Goal: Task Accomplishment & Management: Use online tool/utility

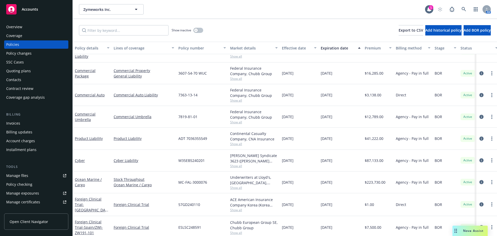
scroll to position [259, 0]
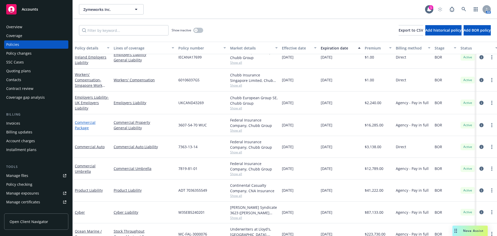
click at [91, 122] on link "Commercial Package" at bounding box center [85, 125] width 21 height 10
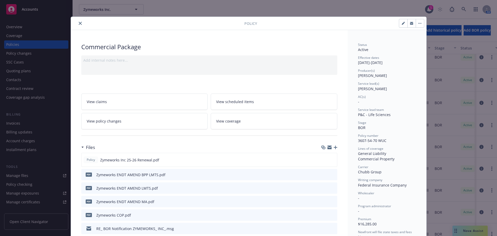
click at [81, 23] on button "close" at bounding box center [80, 23] width 6 height 6
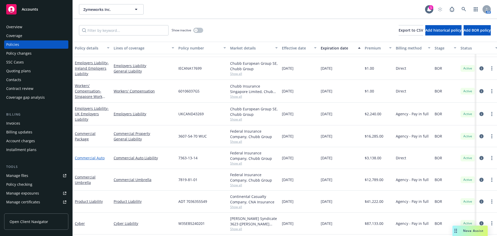
scroll to position [224, 0]
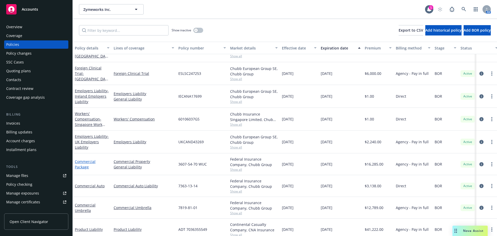
click at [85, 167] on link "Commercial Package" at bounding box center [85, 164] width 21 height 10
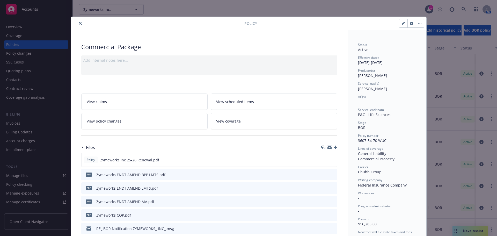
click at [78, 21] on button "close" at bounding box center [80, 23] width 6 height 6
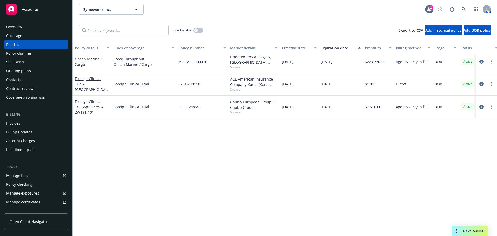
scroll to position [250, 0]
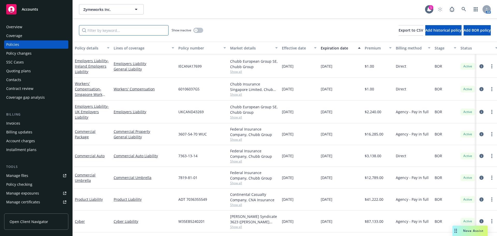
click at [104, 31] on input "Filter by keyword..." at bounding box center [124, 30] width 90 height 10
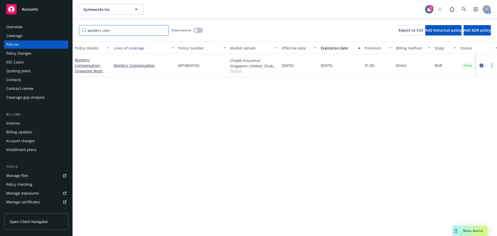
scroll to position [0, 0]
type input "w"
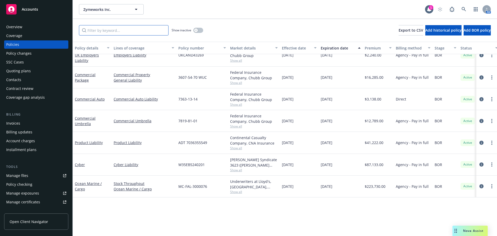
scroll to position [207, 0]
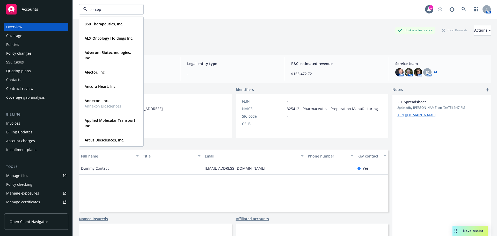
type input "corcept"
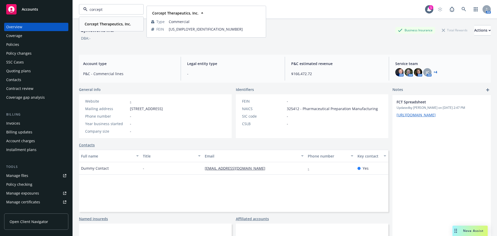
click at [96, 25] on strong "Corcept Therapeutics, Inc." at bounding box center [108, 23] width 46 height 5
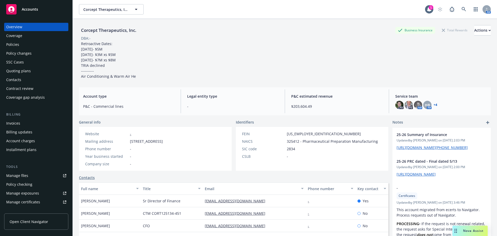
click at [34, 44] on div "Policies" at bounding box center [36, 44] width 60 height 8
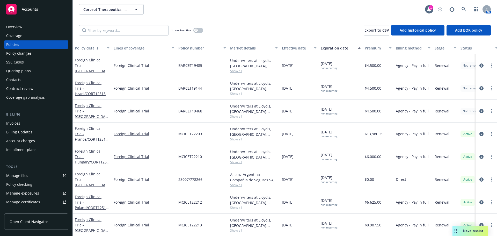
click at [18, 55] on div "Policy changes" at bounding box center [18, 53] width 25 height 8
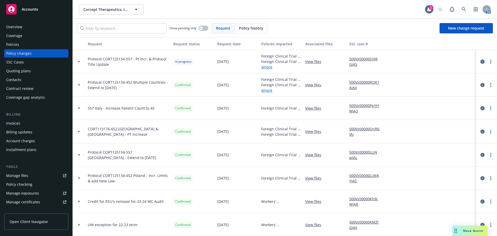
click at [481, 61] on link "circleInformation" at bounding box center [483, 62] width 6 height 6
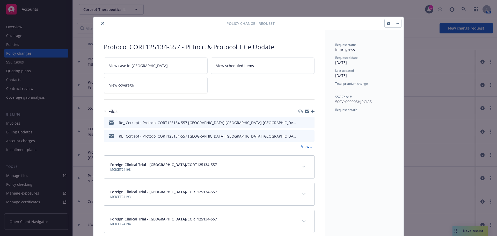
scroll to position [16, 0]
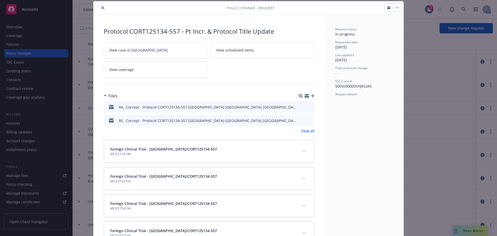
click at [311, 95] on icon "button" at bounding box center [313, 96] width 4 height 4
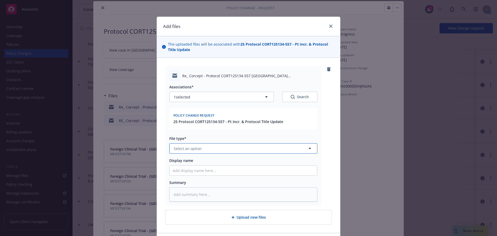
click at [209, 152] on button "Select an option" at bounding box center [243, 148] width 148 height 10
type input "em"
click at [205, 173] on div "Email" at bounding box center [240, 177] width 141 height 8
type textarea "x"
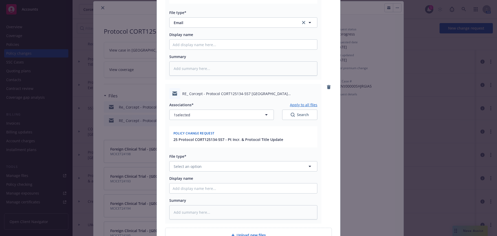
scroll to position [155, 0]
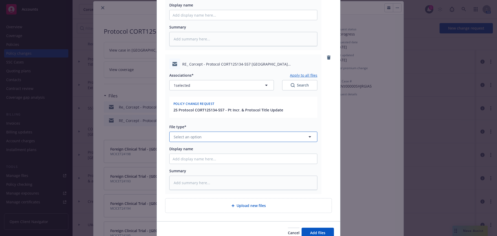
click at [181, 138] on span "Select an option" at bounding box center [188, 136] width 28 height 5
type input "em"
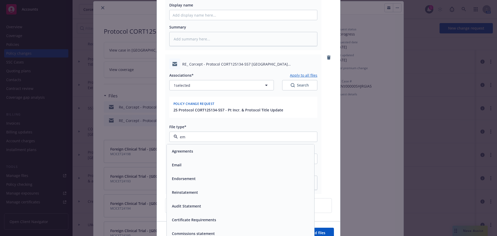
click at [185, 160] on div "Email" at bounding box center [241, 165] width 148 height 14
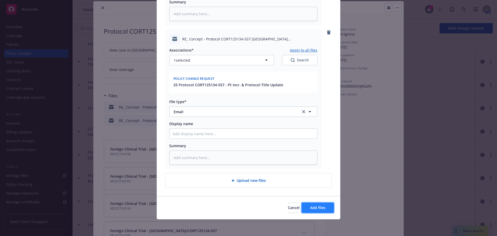
click at [317, 209] on span "Add files" at bounding box center [317, 207] width 15 height 5
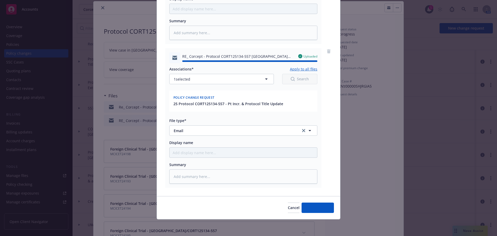
type textarea "x"
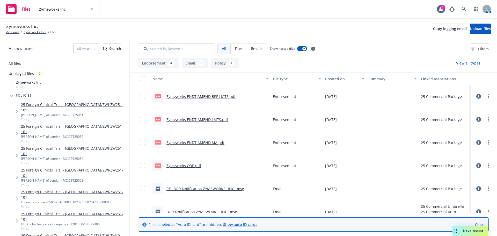
click at [208, 98] on link "Zymeworks ENDT AMEND BPP LMTS.pdf" at bounding box center [201, 96] width 69 height 5
click at [216, 120] on link "Zymeworks ENDT AMEND LMTS.pdf" at bounding box center [198, 119] width 62 height 5
click at [187, 165] on link "Zymeworks COP.pdf" at bounding box center [184, 165] width 35 height 5
click at [195, 167] on link "Zymeworks COP.pdf" at bounding box center [184, 165] width 35 height 5
click at [196, 140] on div "Zymeworks ENDT AMEND MA.pdf" at bounding box center [196, 142] width 58 height 5
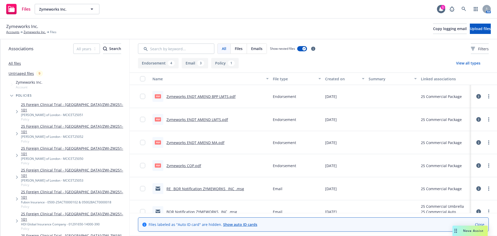
click at [201, 143] on link "Zymeworks ENDT AMEND MA.pdf" at bounding box center [196, 142] width 58 height 5
click at [207, 143] on link "Zymeworks ENDT AMEND MA.pdf" at bounding box center [196, 142] width 58 height 5
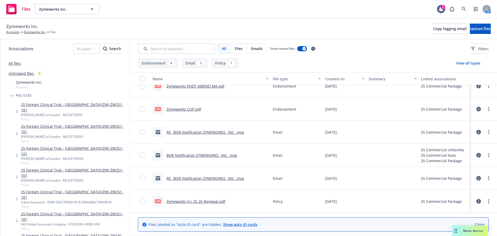
click at [188, 203] on link "Zymeworks Inc 25-26 Renewal.pdf" at bounding box center [196, 201] width 59 height 5
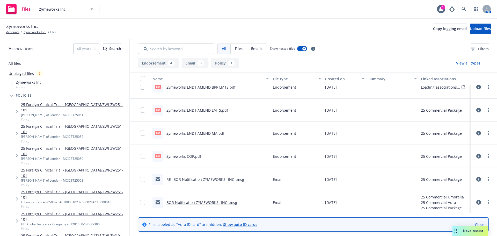
scroll to position [0, 0]
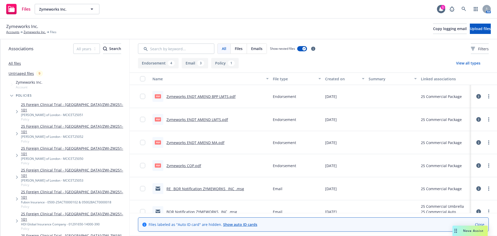
click at [208, 96] on link "Zymeworks ENDT AMEND BPP LMTS.pdf" at bounding box center [201, 96] width 69 height 5
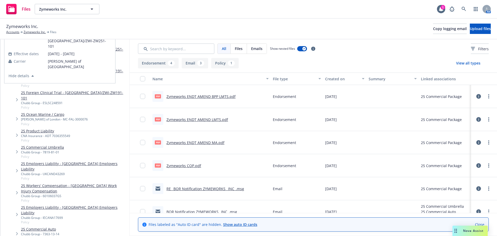
scroll to position [181, 0]
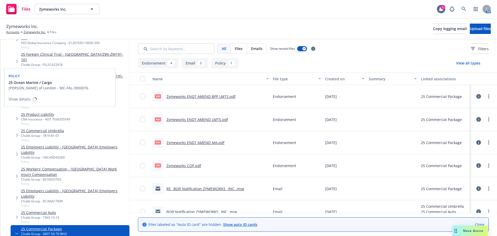
click at [41, 95] on link "25 Ocean Marine / Cargo" at bounding box center [54, 97] width 67 height 5
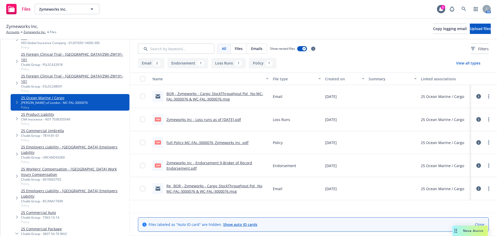
click at [228, 141] on link "Full Policy MC-FAL-3000076_Zymeworks Inc .pdf" at bounding box center [208, 142] width 82 height 5
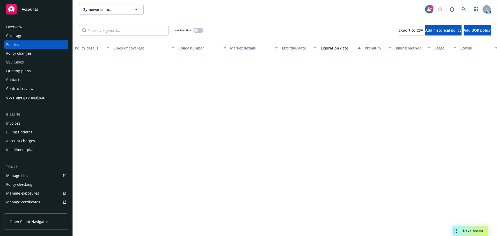
scroll to position [207, 0]
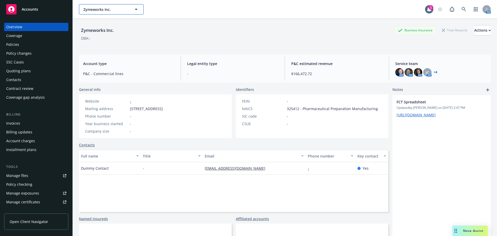
click at [111, 8] on span "Zymeworks Inc." at bounding box center [105, 9] width 45 height 5
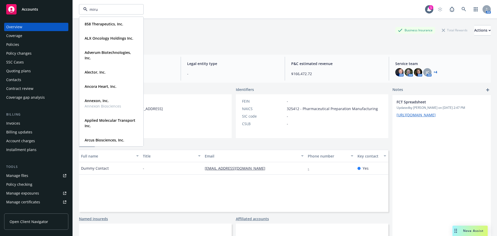
type input "mirum"
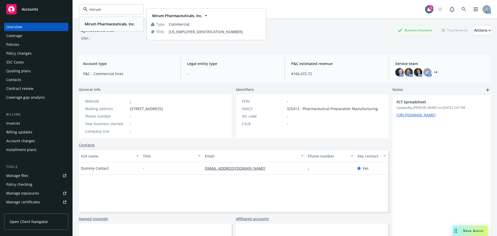
click at [121, 25] on strong "Mirum Pharmaceuticals, Inc." at bounding box center [110, 23] width 50 height 5
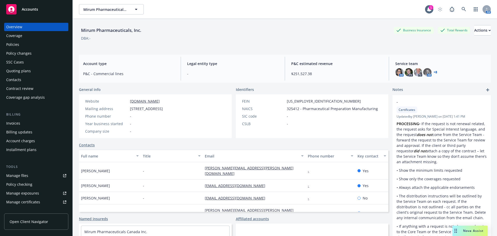
drag, startPoint x: 28, startPoint y: 46, endPoint x: 43, endPoint y: 44, distance: 15.5
click at [28, 46] on div "Policies" at bounding box center [36, 44] width 60 height 8
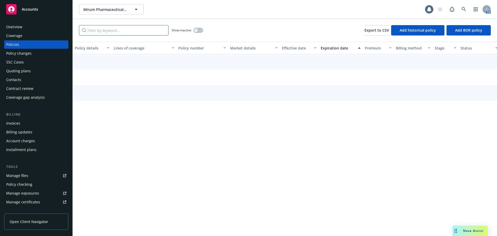
click at [112, 31] on input "Filter by keyword..." at bounding box center [124, 30] width 90 height 10
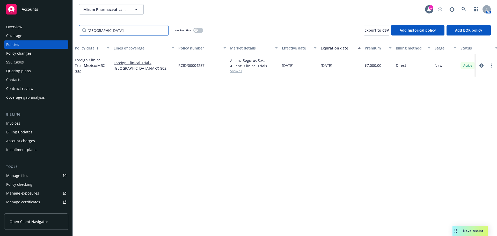
type input "[GEOGRAPHIC_DATA]"
click at [24, 73] on div "Quoting plans" at bounding box center [18, 71] width 25 height 8
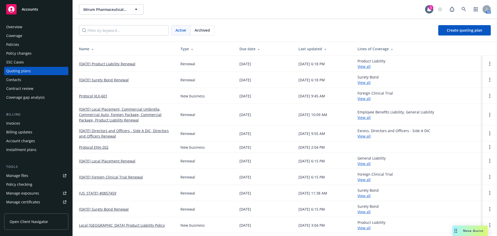
click at [99, 97] on link "Protocol VLX-601" at bounding box center [93, 95] width 28 height 5
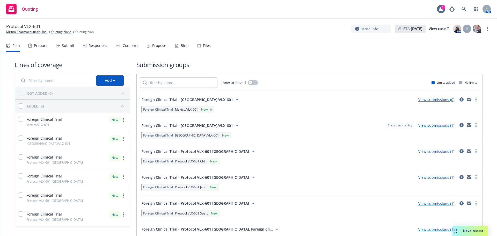
click at [206, 44] on div "Files" at bounding box center [207, 46] width 8 height 4
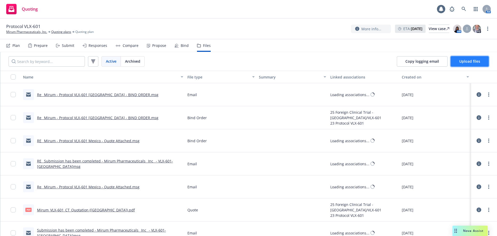
click at [458, 58] on button "Upload files" at bounding box center [470, 61] width 38 height 10
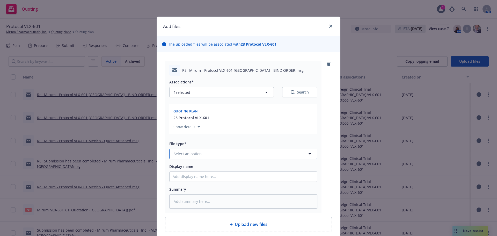
click at [203, 155] on button "Select an option" at bounding box center [243, 154] width 148 height 10
type input "em"
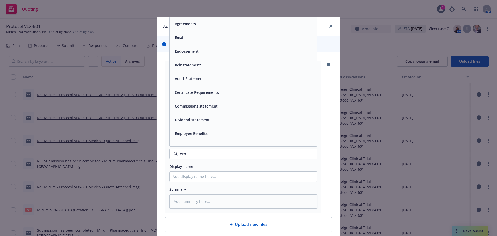
click at [197, 34] on div "Email" at bounding box center [243, 38] width 141 height 8
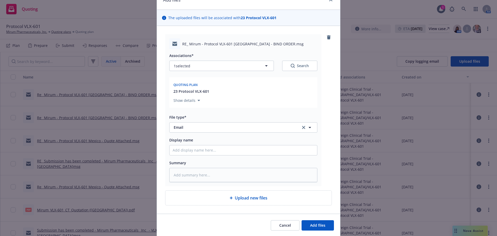
scroll to position [44, 0]
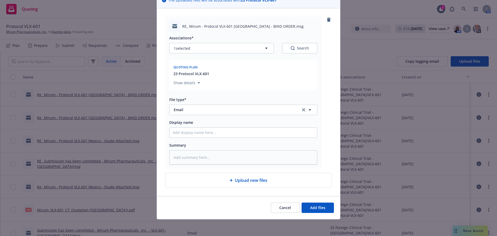
type textarea "x"
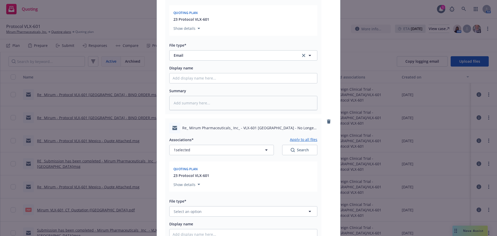
scroll to position [199, 0]
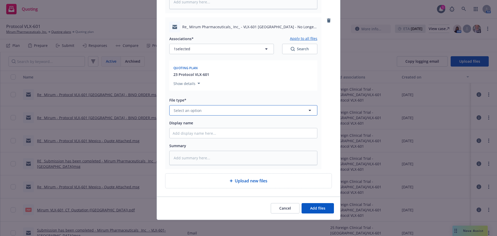
click at [201, 110] on button "Select an option" at bounding box center [243, 110] width 148 height 10
type input "em"
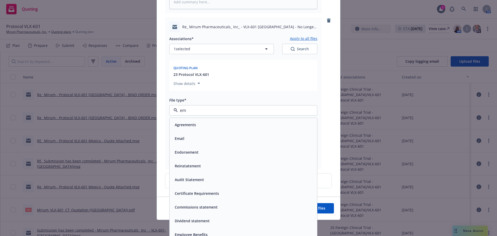
click at [246, 139] on div "Email" at bounding box center [243, 139] width 141 height 8
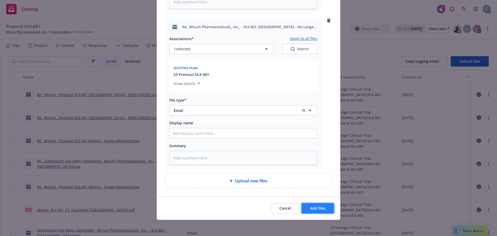
click at [323, 209] on span "Add files" at bounding box center [317, 208] width 15 height 5
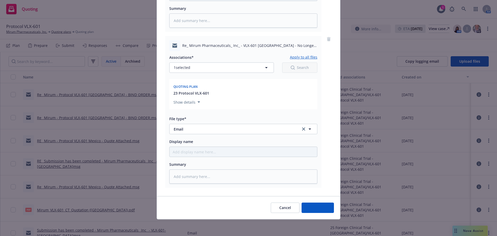
scroll to position [181, 0]
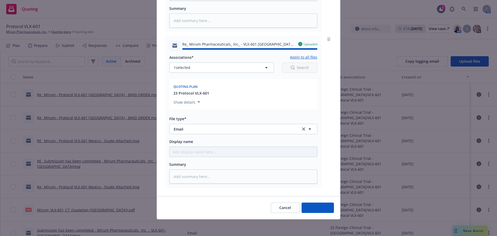
type textarea "x"
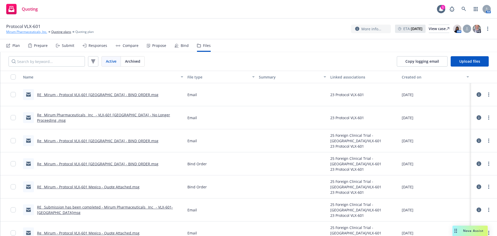
click at [40, 34] on link "Mirum Pharmaceuticals, Inc." at bounding box center [26, 32] width 41 height 5
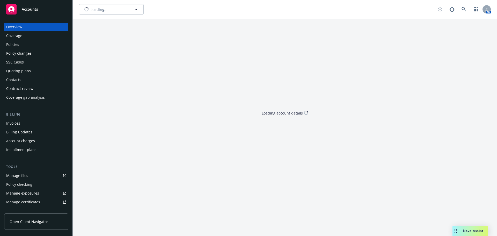
type input "Mirum Pharmaceuticals, Inc."
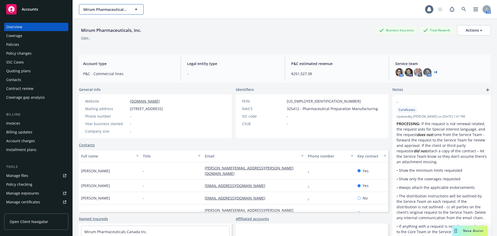
click at [99, 9] on span "Mirum Pharmaceuticals, Inc." at bounding box center [105, 9] width 45 height 5
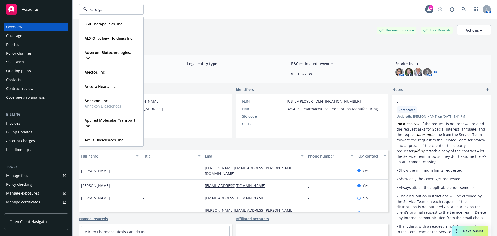
type input "kardigan"
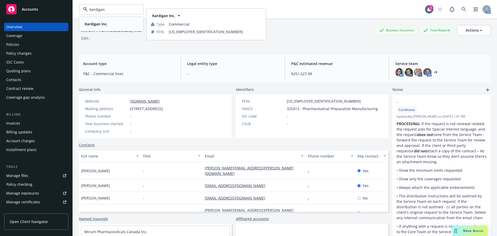
click at [103, 23] on strong "Kardigan Inc." at bounding box center [96, 23] width 23 height 5
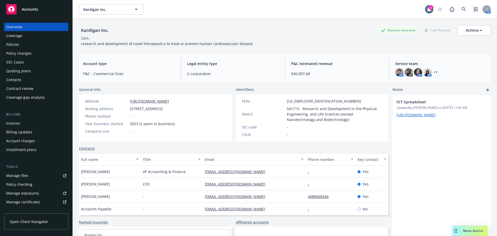
click at [25, 45] on div "Policies" at bounding box center [36, 44] width 60 height 8
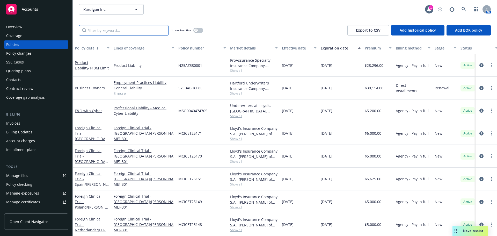
click at [143, 33] on input "Filter by keyword..." at bounding box center [124, 30] width 90 height 10
click at [33, 69] on div "Quoting plans" at bounding box center [36, 71] width 60 height 8
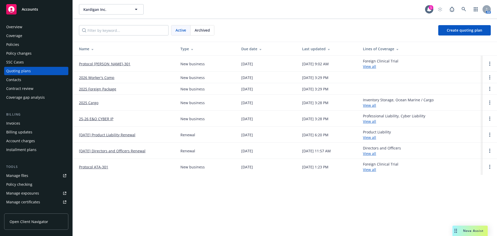
click at [98, 63] on link "Protocol [PERSON_NAME]-301" at bounding box center [105, 63] width 52 height 5
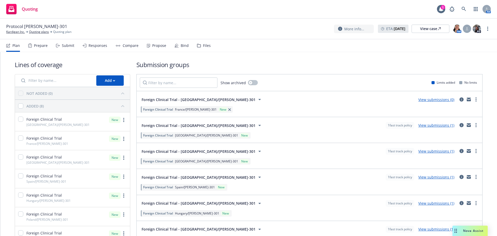
click at [199, 46] on div "Files" at bounding box center [204, 45] width 14 height 12
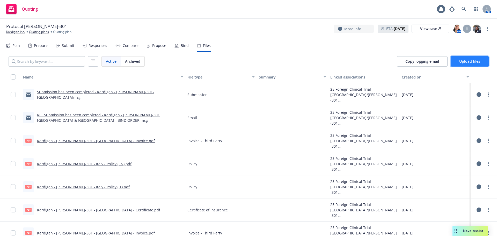
click at [467, 60] on span "Upload files" at bounding box center [469, 61] width 21 height 5
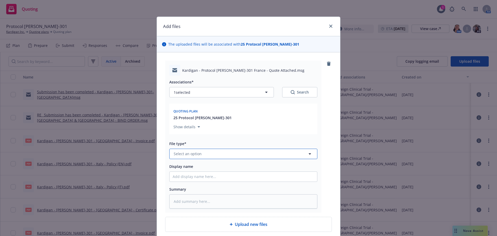
click at [201, 151] on button "Select an option" at bounding box center [243, 154] width 148 height 10
type input "em"
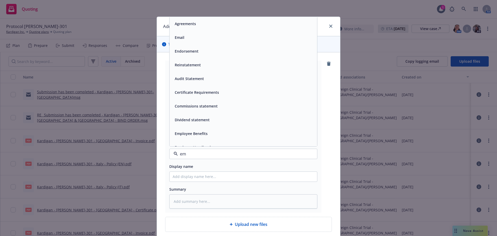
click at [192, 44] on div "Endorsement" at bounding box center [244, 51] width 148 height 14
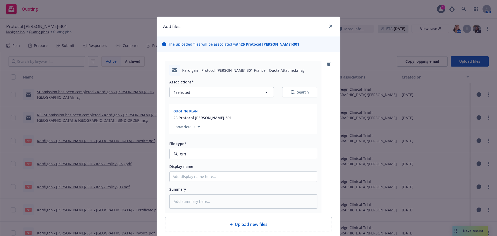
type textarea "x"
click at [209, 152] on span "Endorsement" at bounding box center [234, 153] width 120 height 5
type input "em"
click at [188, 179] on div "Email" at bounding box center [243, 182] width 141 height 8
type textarea "x"
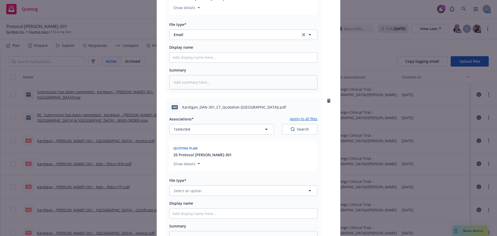
scroll to position [181, 0]
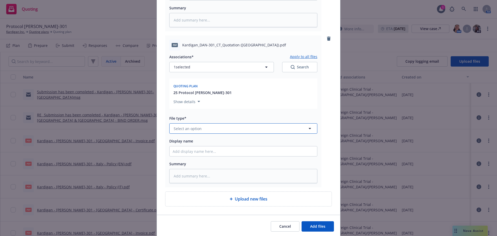
click at [194, 130] on span "Select an option" at bounding box center [188, 128] width 28 height 5
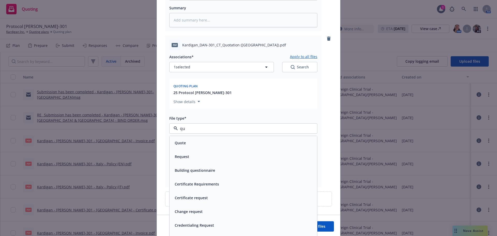
type input "quo"
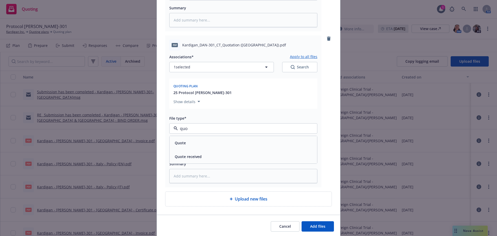
click at [198, 145] on div "Quote" at bounding box center [243, 143] width 141 height 8
type textarea "x"
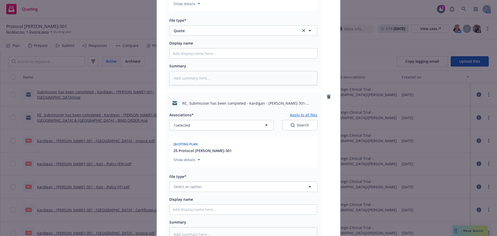
scroll to position [337, 0]
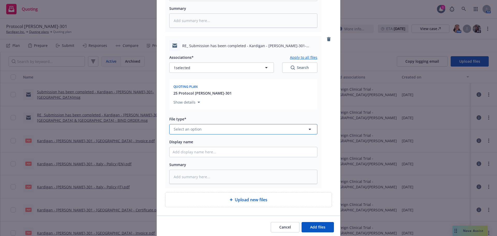
click at [210, 128] on button "Select an option" at bounding box center [243, 129] width 148 height 10
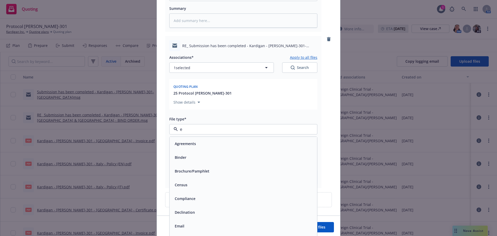
type input "em"
click at [205, 155] on div "Email" at bounding box center [243, 158] width 141 height 8
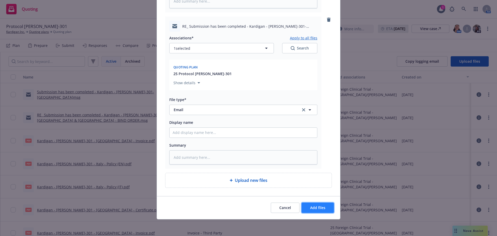
click at [317, 208] on span "Add files" at bounding box center [317, 207] width 15 height 5
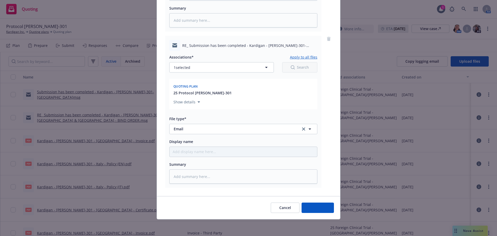
scroll to position [337, 0]
type textarea "x"
